Goal: Navigation & Orientation: Find specific page/section

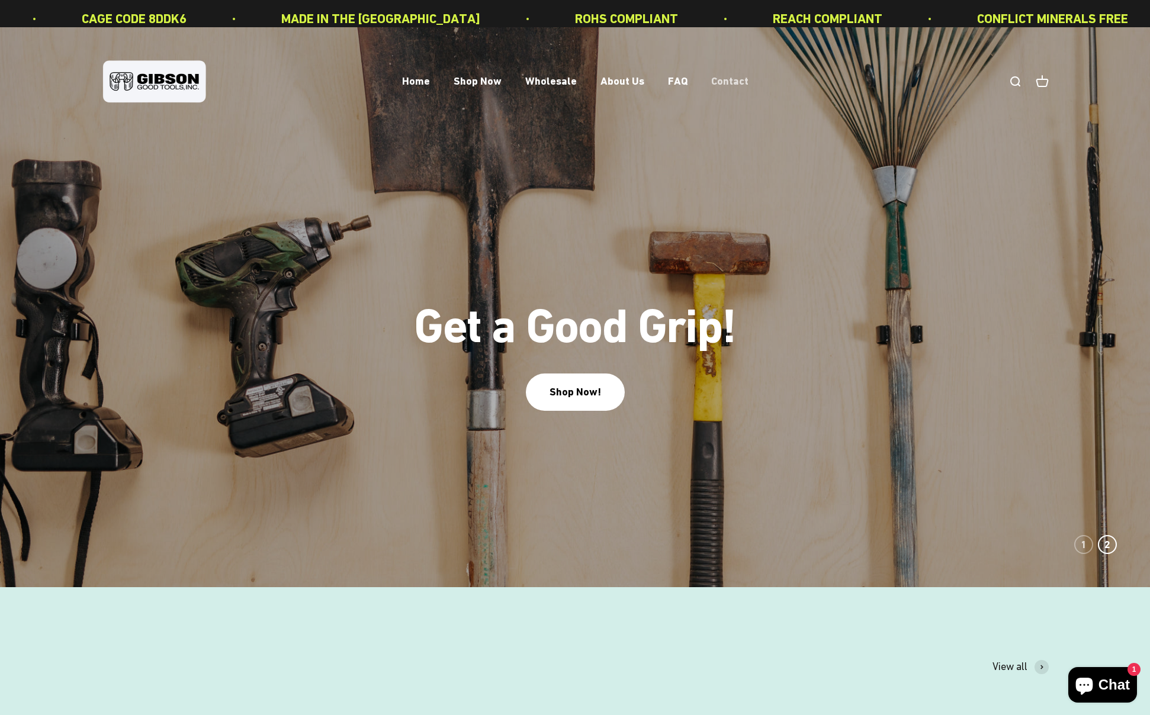
click at [748, 88] on link "Contact" at bounding box center [729, 81] width 37 height 12
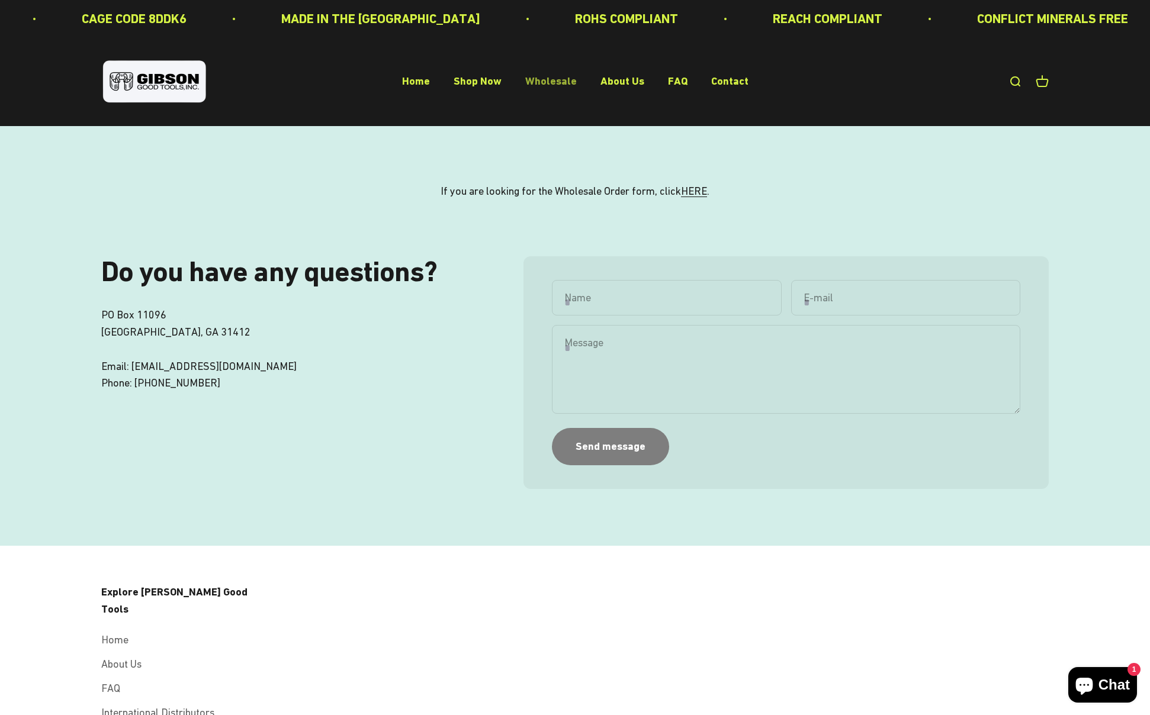
click at [549, 88] on link "Wholesale" at bounding box center [551, 81] width 52 height 12
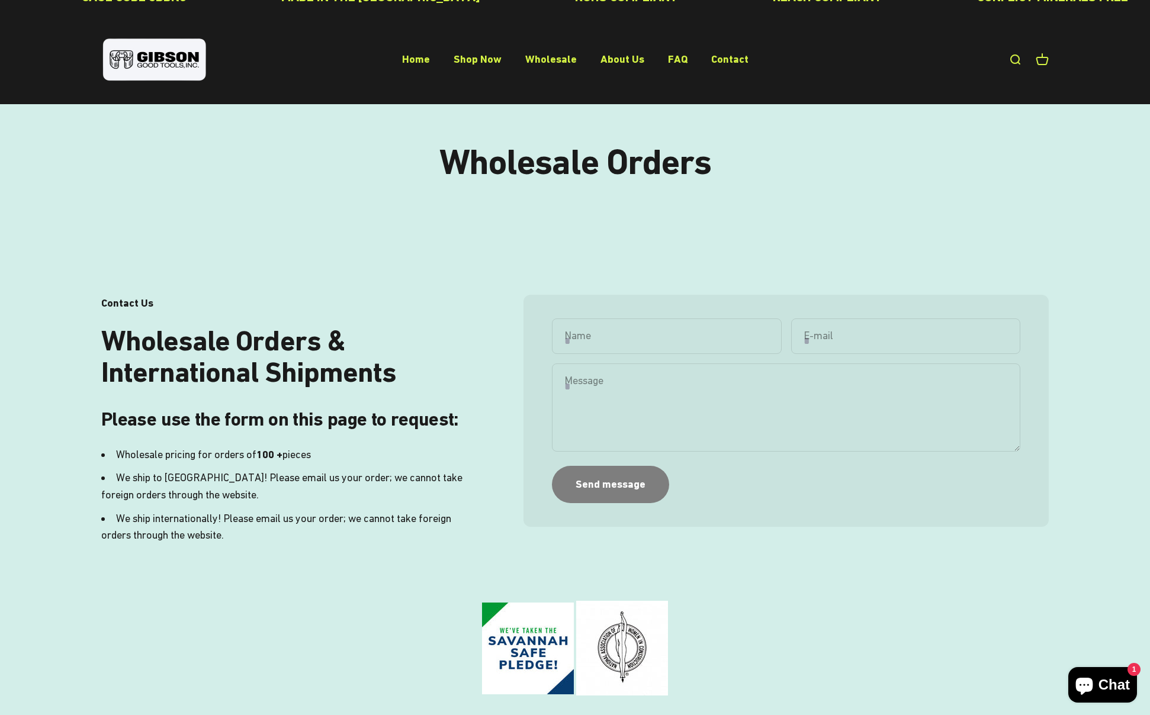
scroll to position [3, 0]
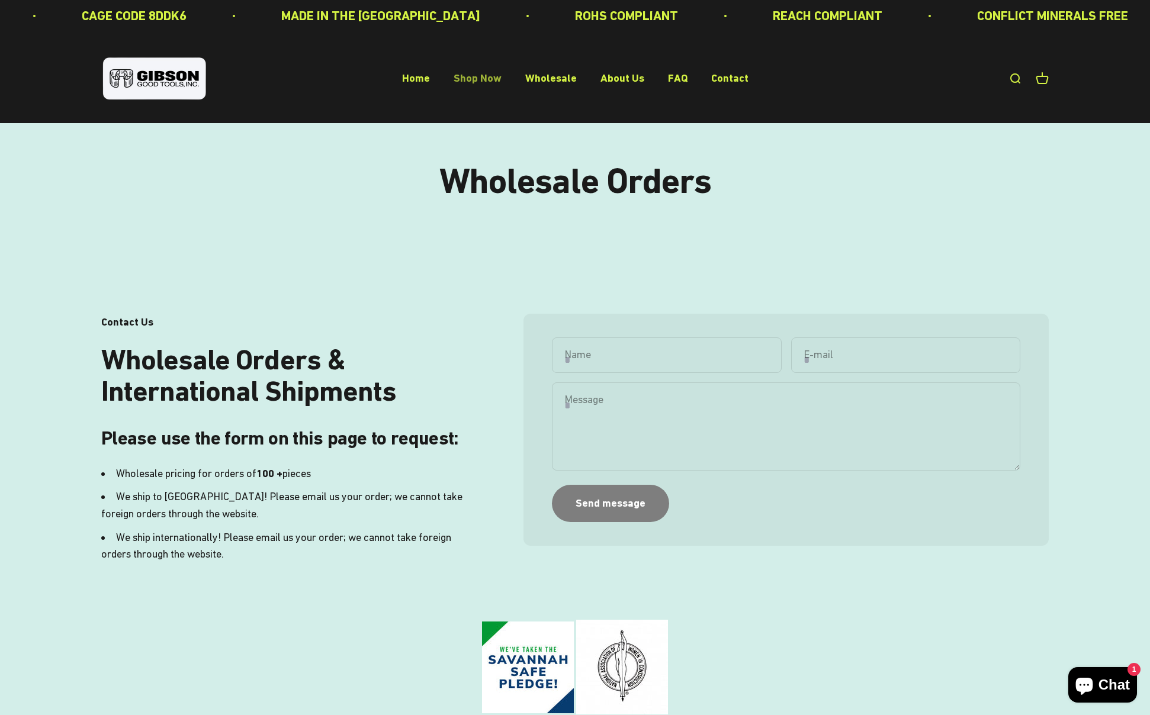
click at [453, 85] on link "Shop Now" at bounding box center [477, 78] width 48 height 12
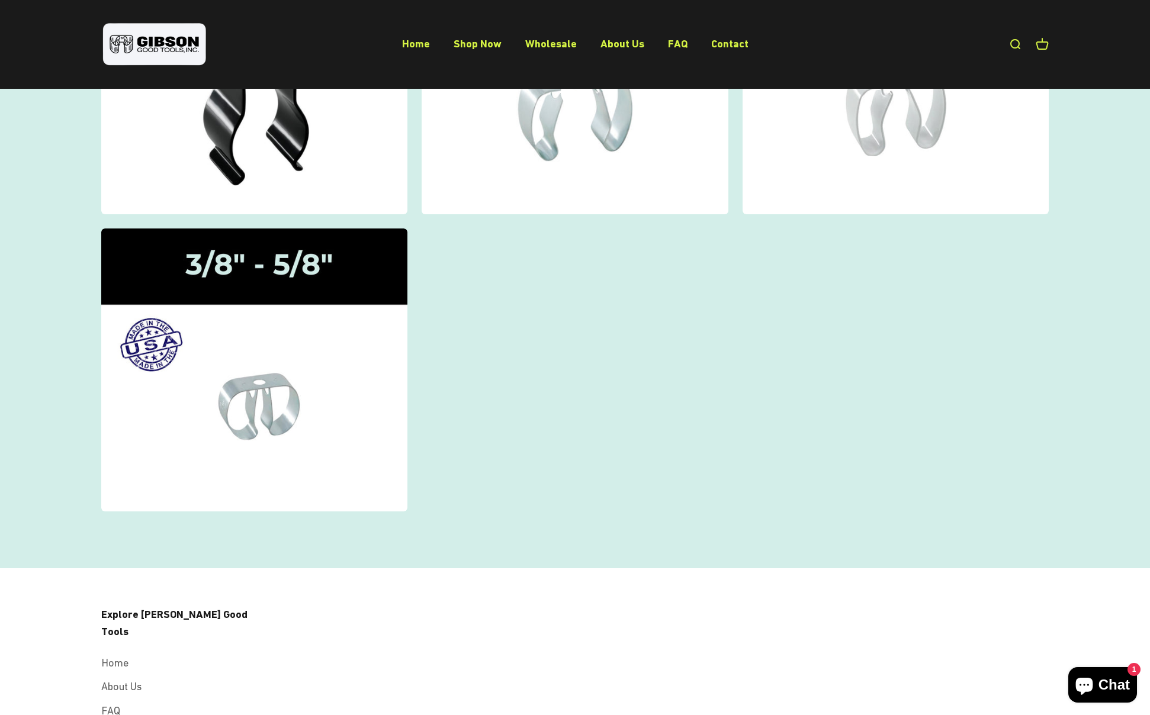
scroll to position [141, 0]
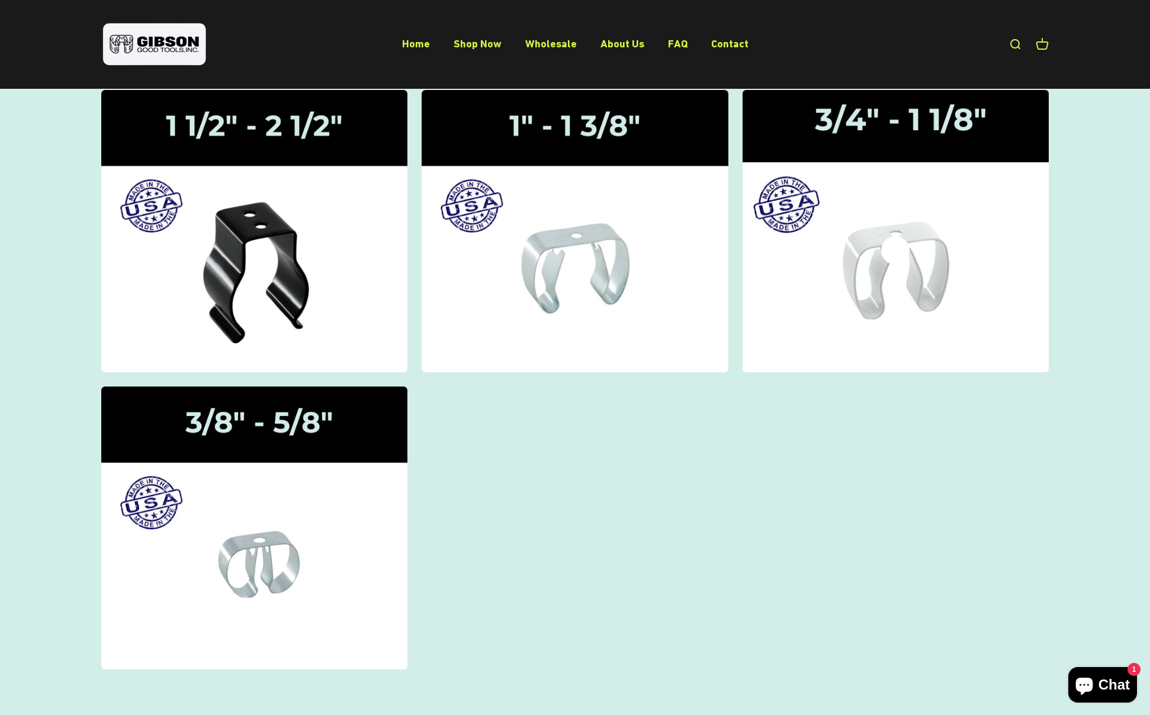
click at [890, 265] on icon at bounding box center [895, 250] width 28 height 28
